Goal: Find contact information: Find contact information

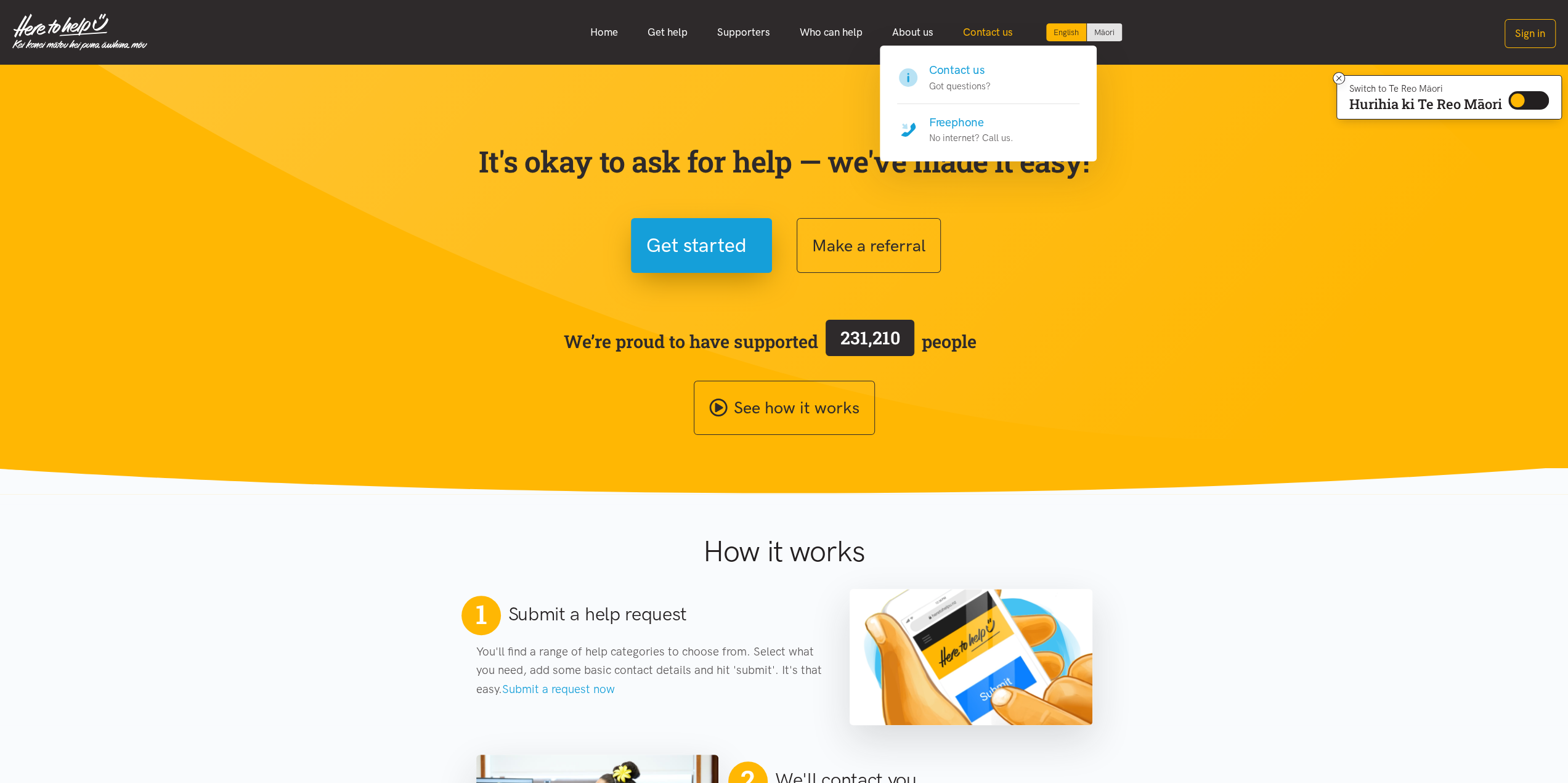
click at [978, 32] on link "Contact us" at bounding box center [988, 32] width 80 height 27
click at [977, 32] on link "Contact us" at bounding box center [988, 32] width 80 height 27
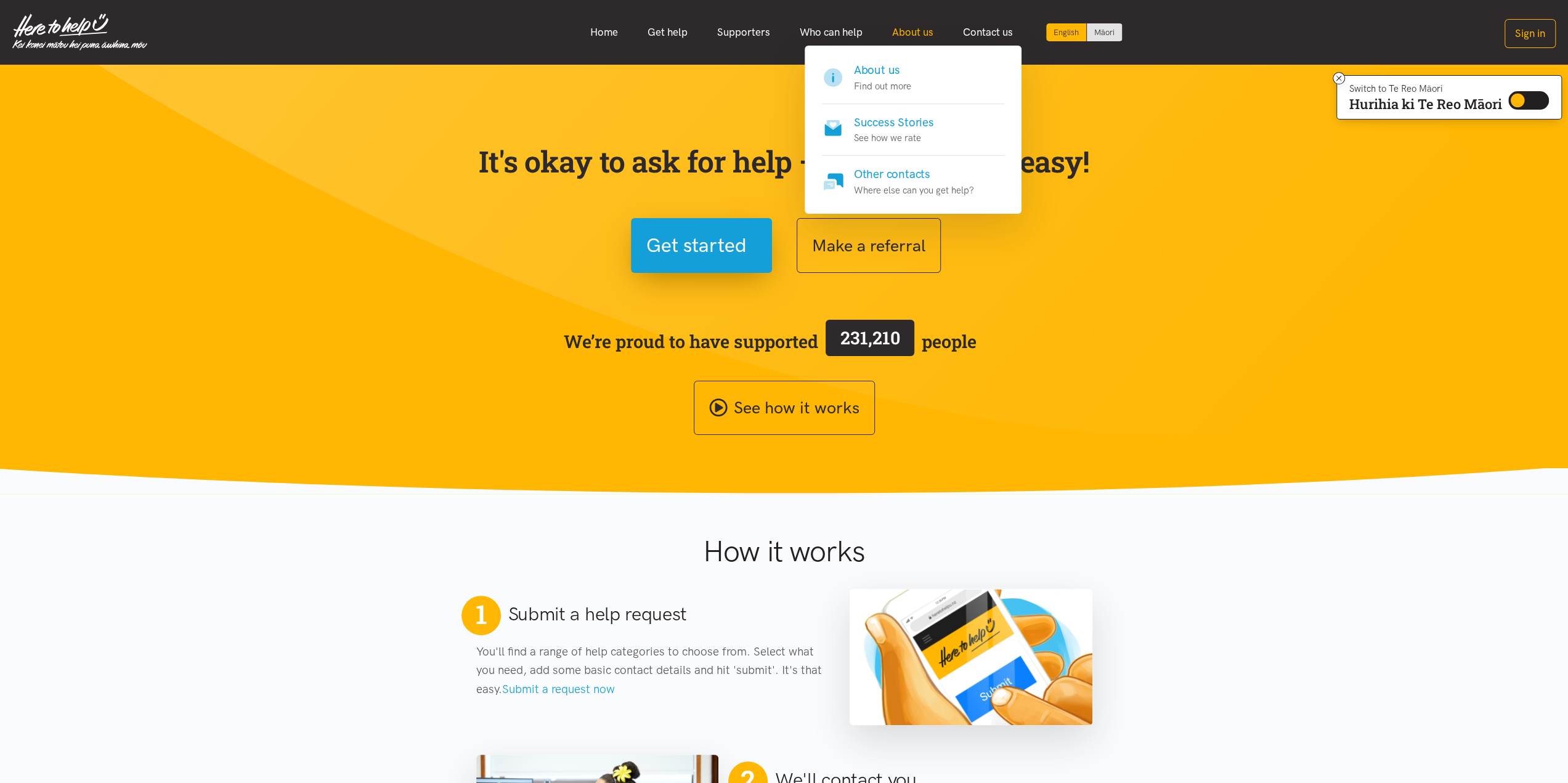
click at [917, 29] on link "About us" at bounding box center [912, 32] width 71 height 27
click at [911, 27] on link "About us" at bounding box center [912, 32] width 71 height 27
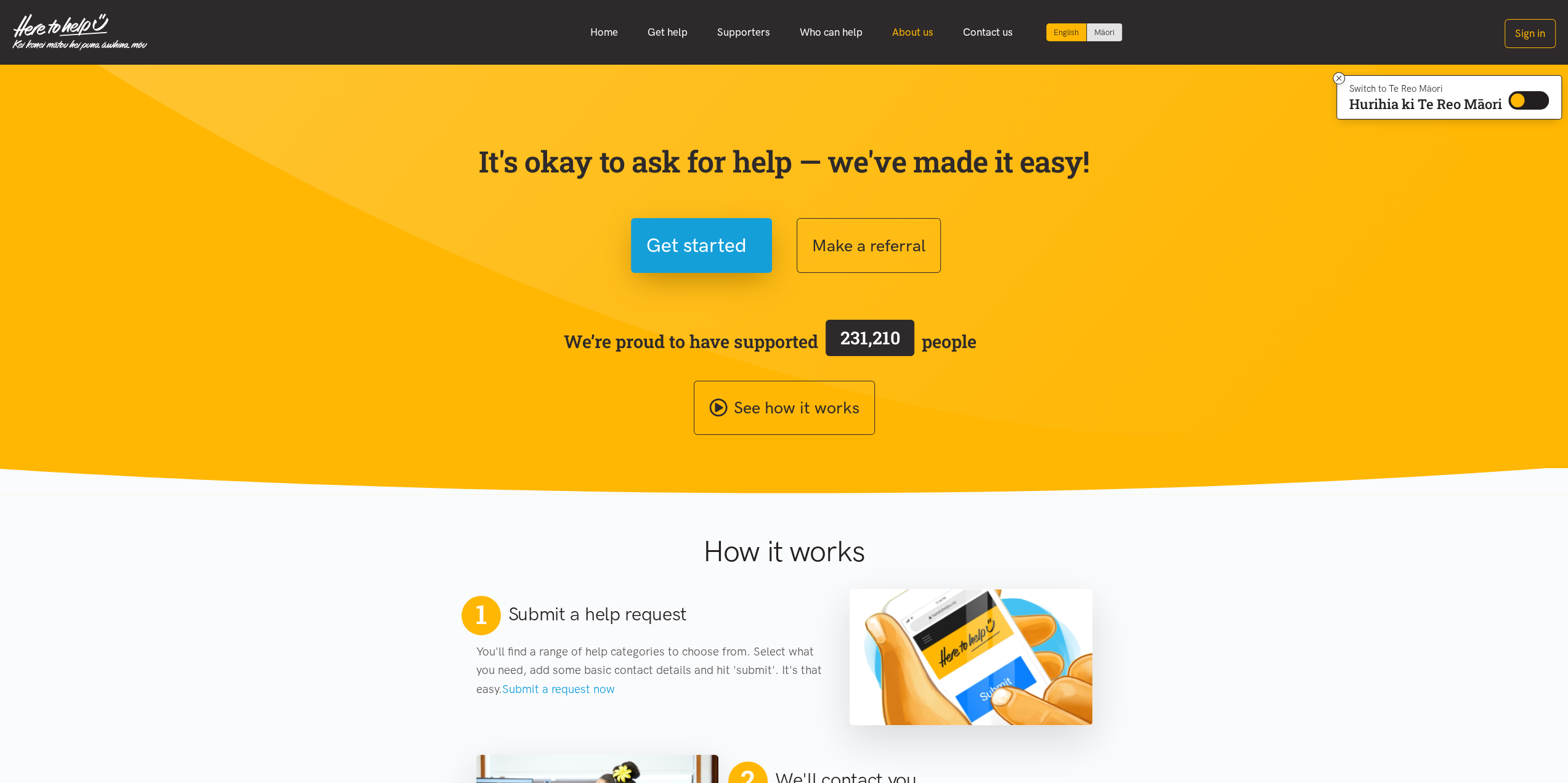
click at [911, 27] on link "About us" at bounding box center [912, 32] width 71 height 27
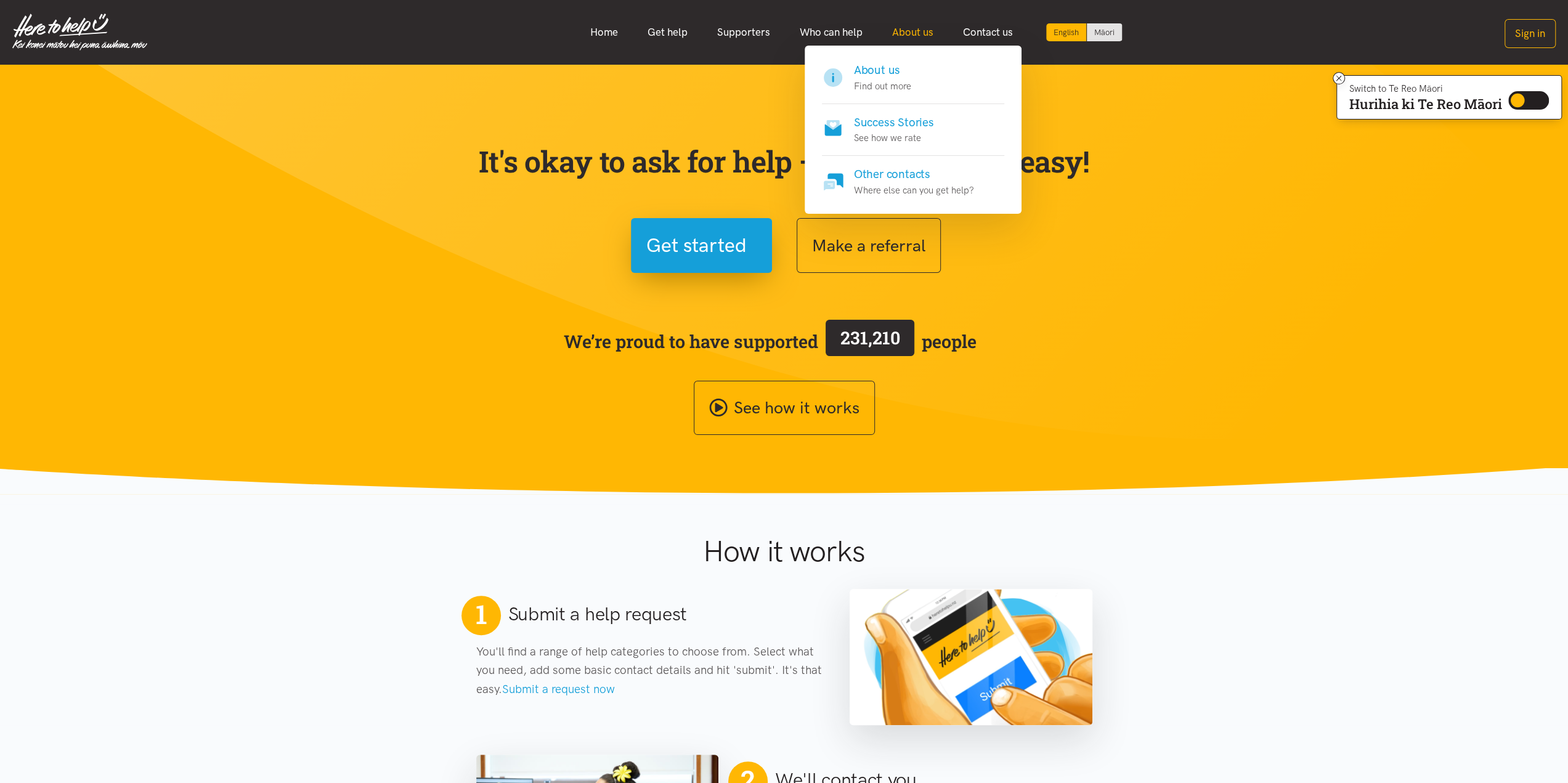
click at [881, 31] on link "About us" at bounding box center [912, 32] width 71 height 27
click at [898, 82] on p "Find out more" at bounding box center [882, 86] width 57 height 15
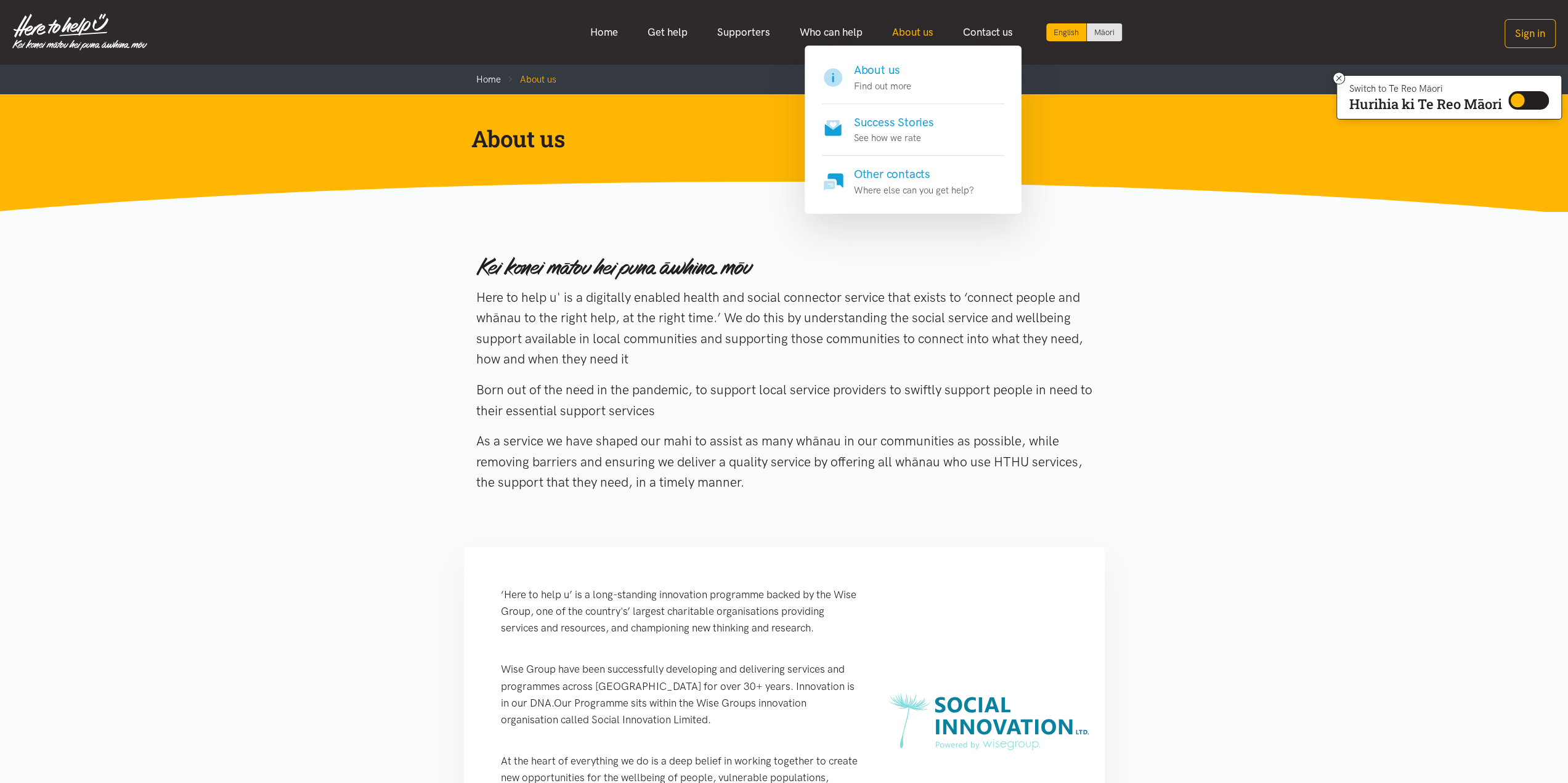
click at [895, 38] on link "About us" at bounding box center [912, 32] width 71 height 27
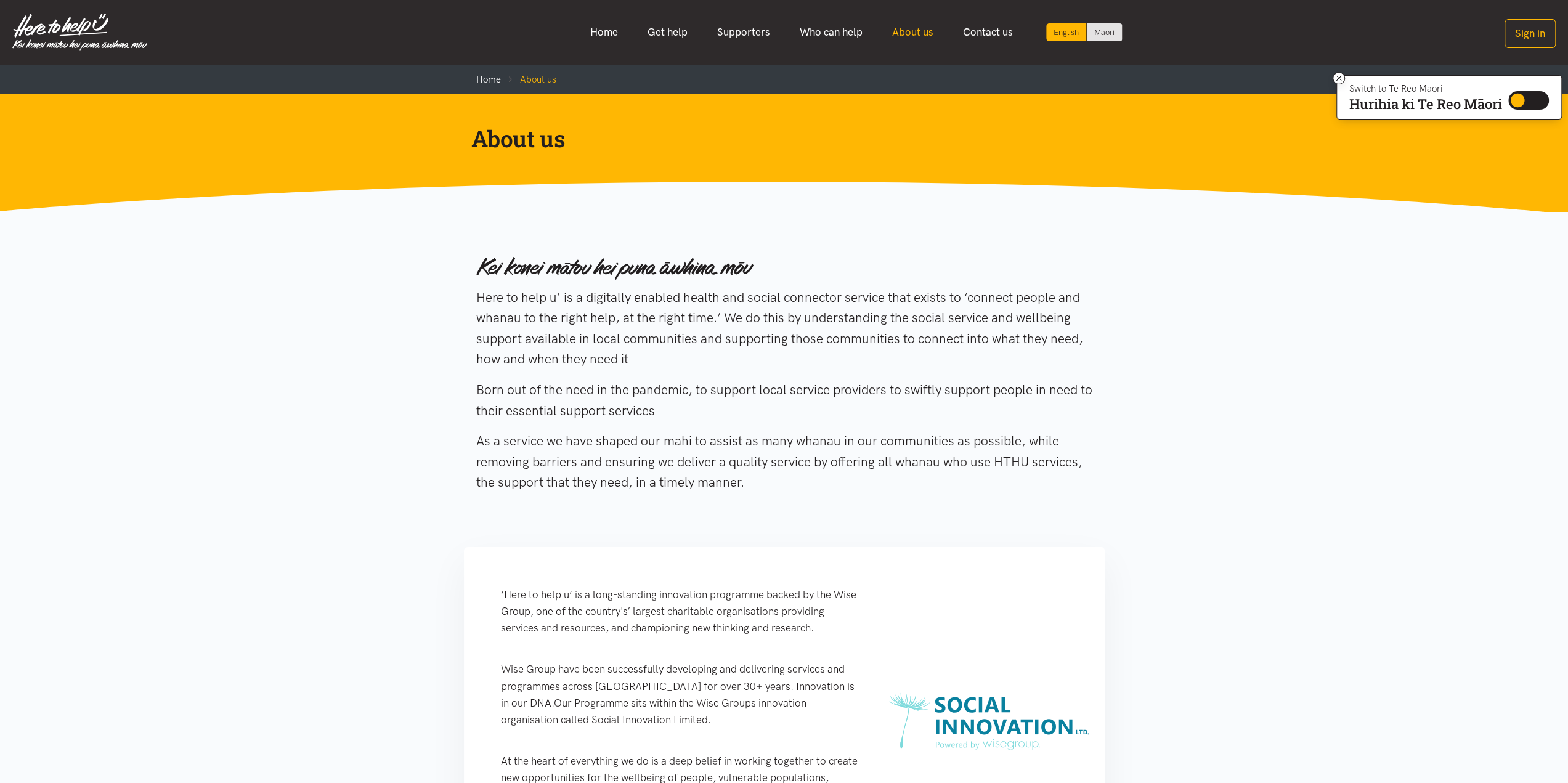
click at [902, 25] on link "About us" at bounding box center [912, 32] width 71 height 27
click at [904, 29] on link "About us" at bounding box center [912, 32] width 71 height 27
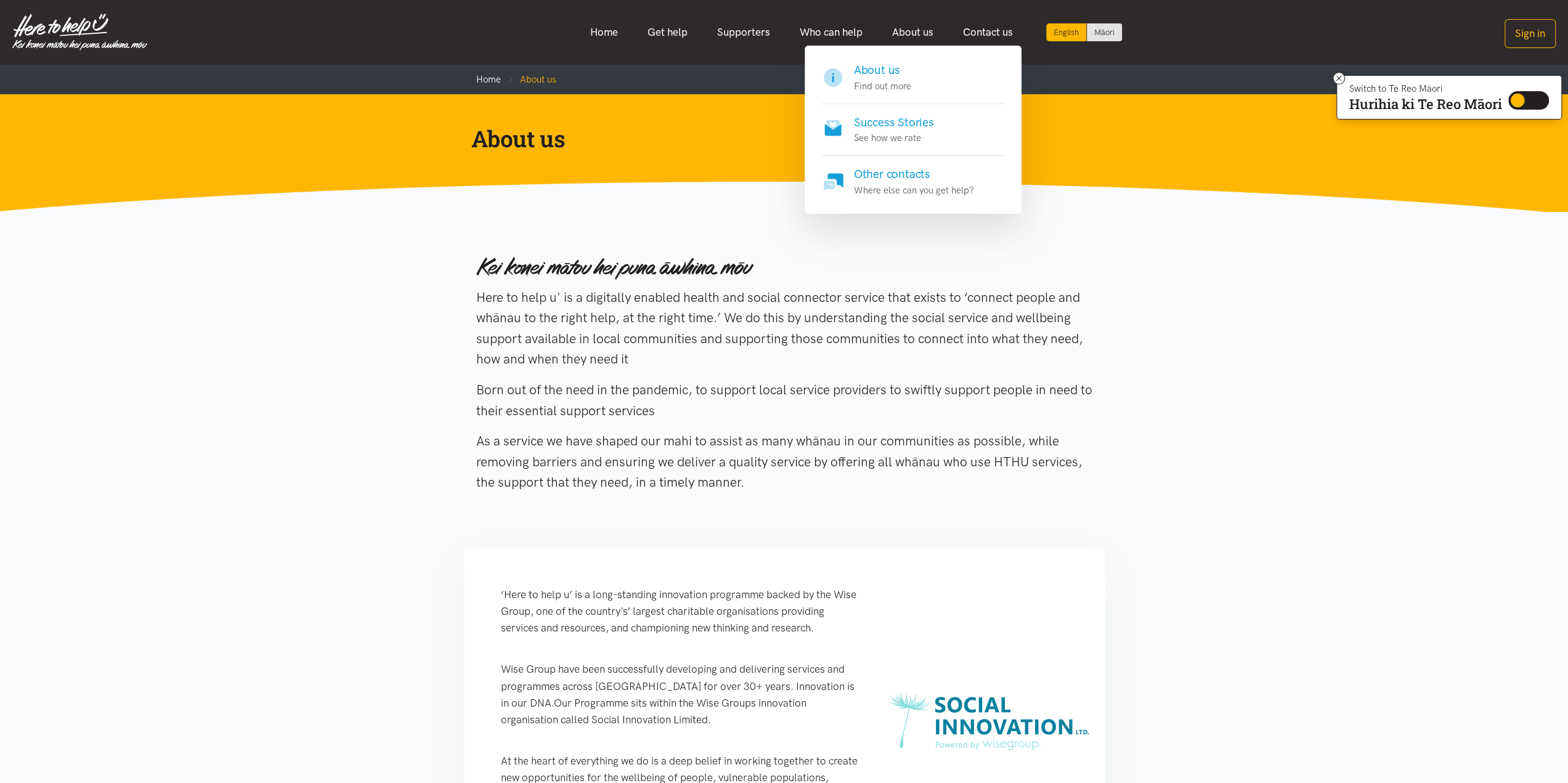
click at [917, 54] on div "About us Find out more" at bounding box center [913, 130] width 217 height 168
click at [914, 28] on link "About us" at bounding box center [912, 32] width 71 height 27
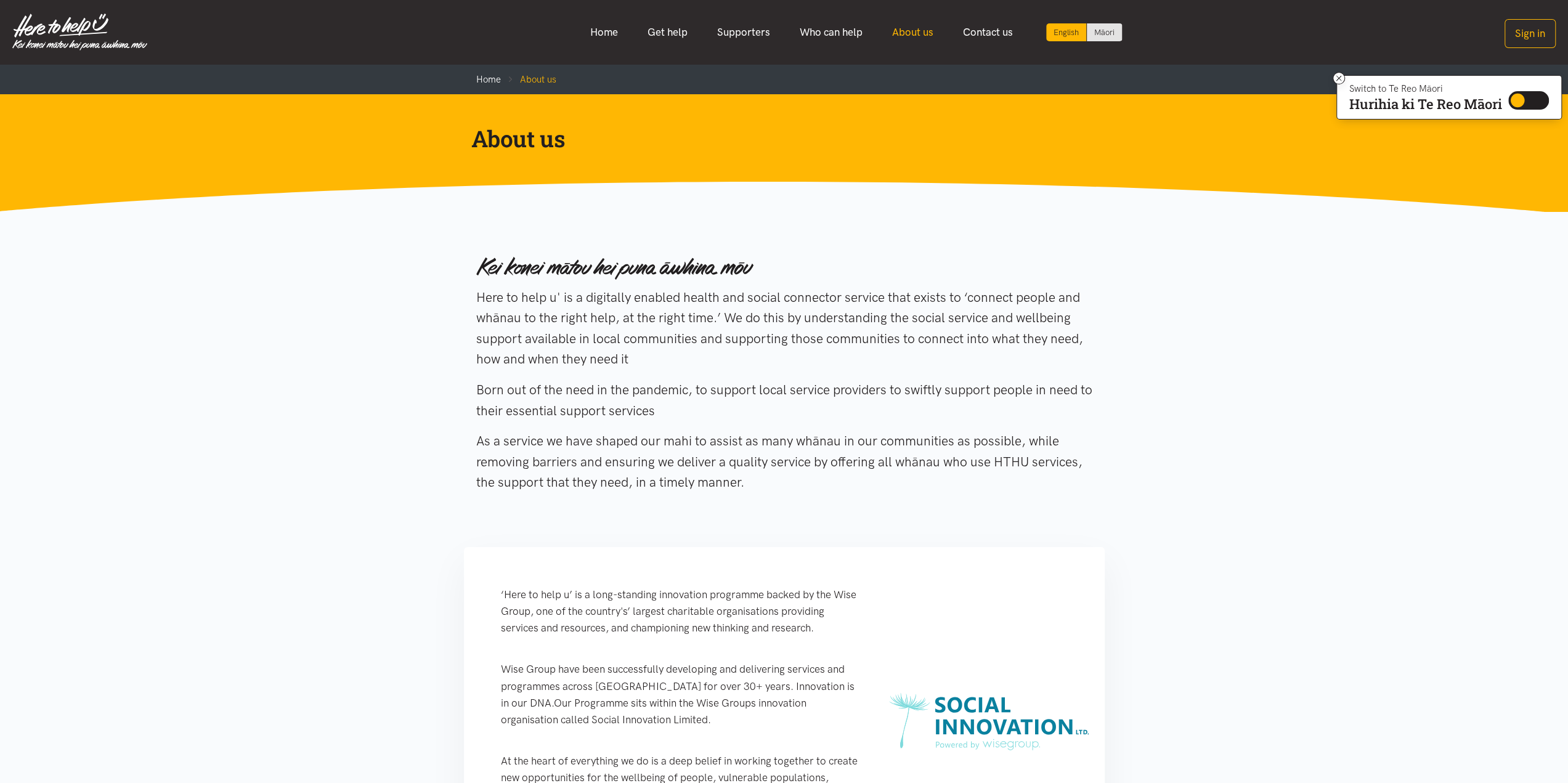
click at [914, 28] on link "About us" at bounding box center [912, 32] width 71 height 27
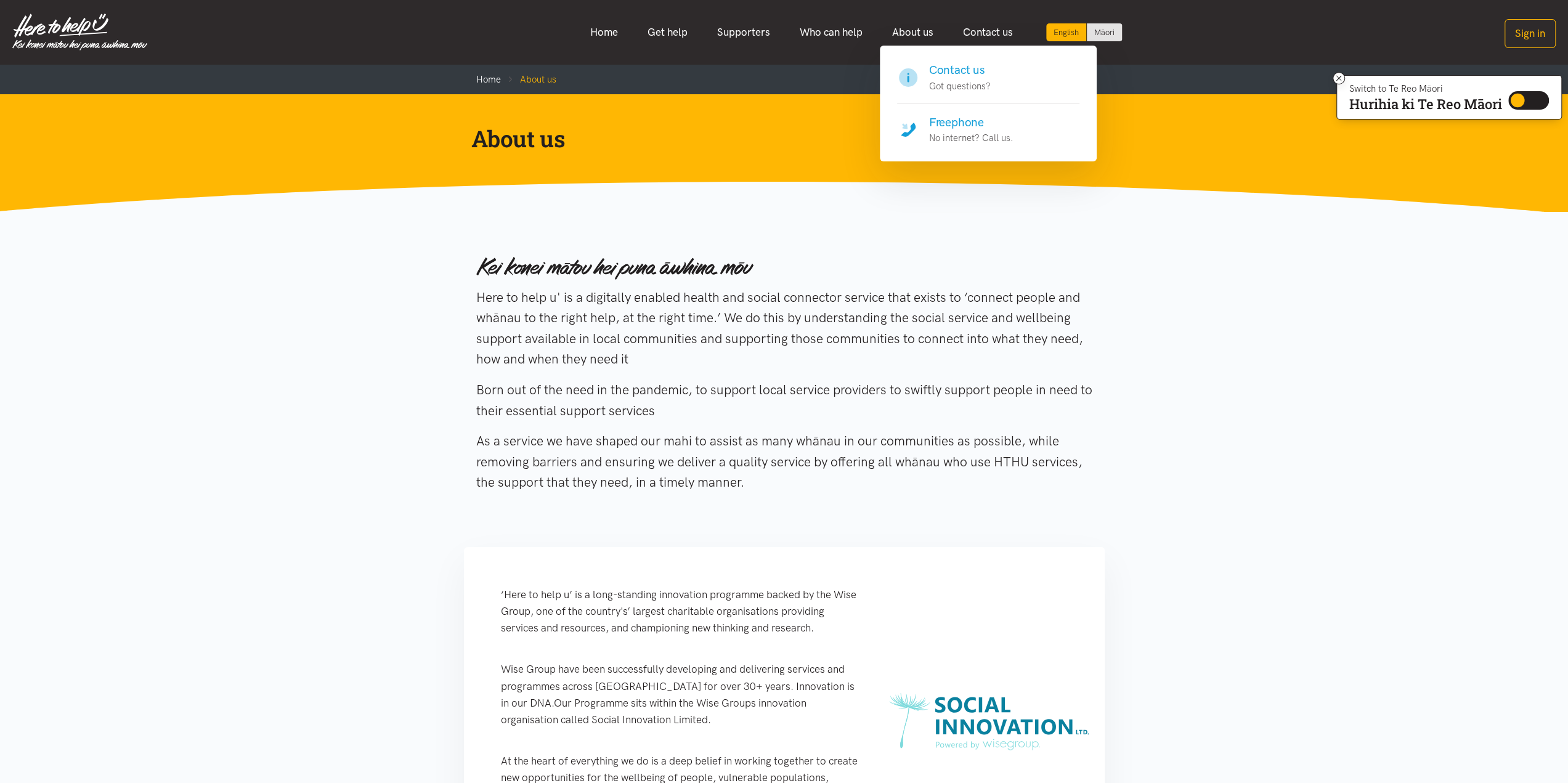
click at [959, 123] on h4 "Freephone" at bounding box center [971, 123] width 85 height 17
